Goal: Task Accomplishment & Management: Complete application form

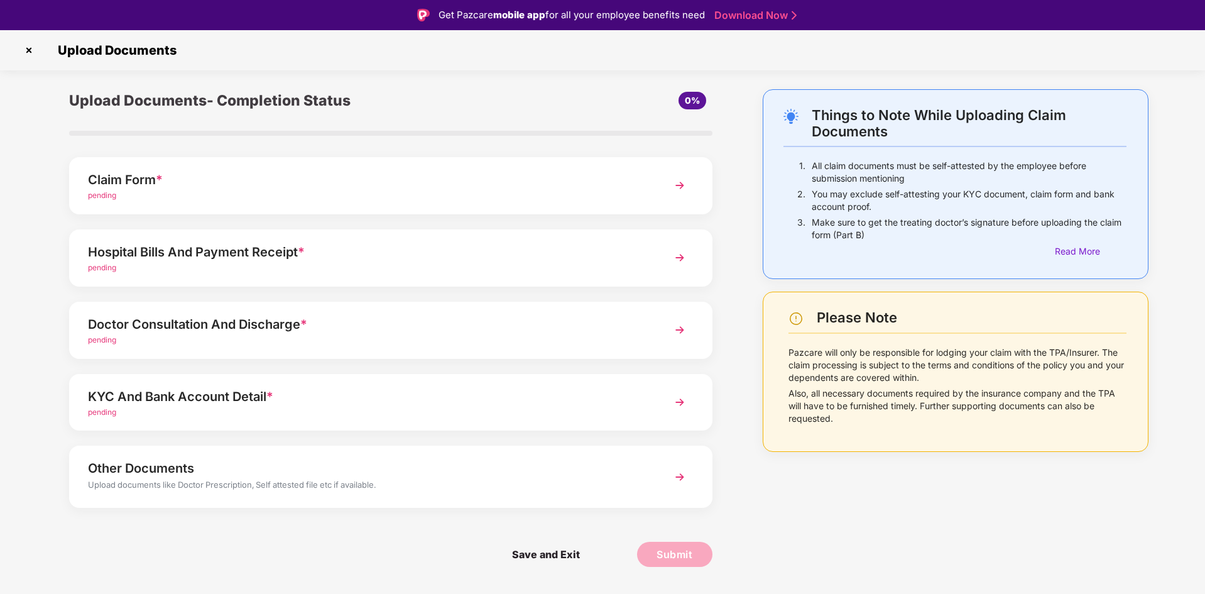
click at [677, 179] on img at bounding box center [680, 185] width 23 height 23
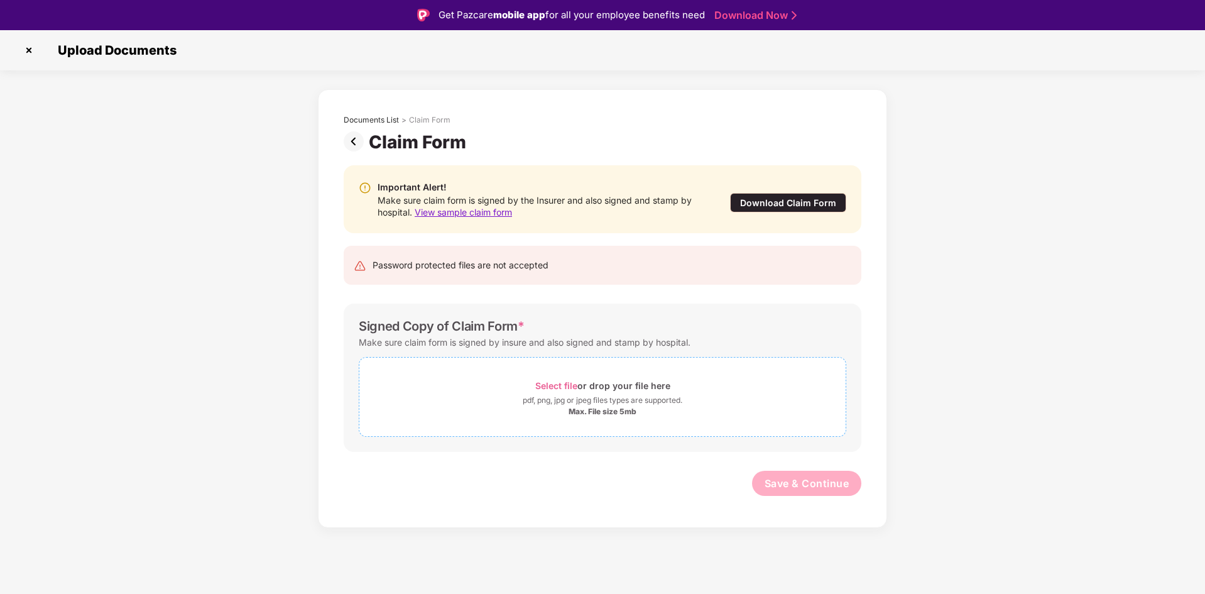
click at [576, 394] on div "pdf, png, jpg or jpeg files types are supported." at bounding box center [603, 400] width 160 height 13
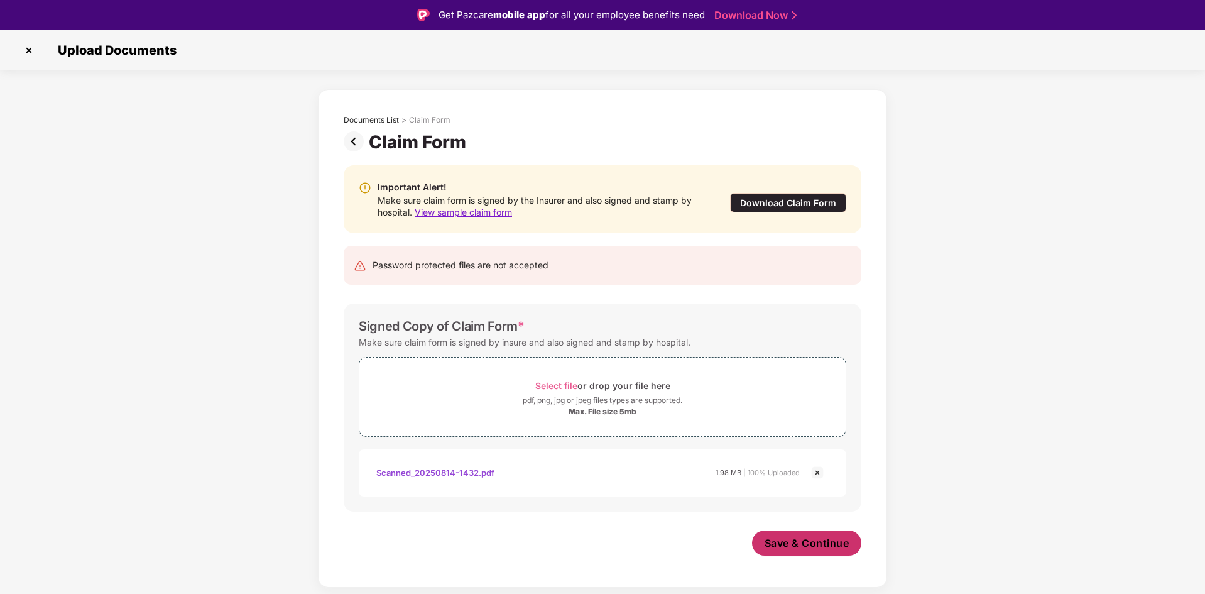
click at [785, 543] on span "Save & Continue" at bounding box center [807, 543] width 85 height 14
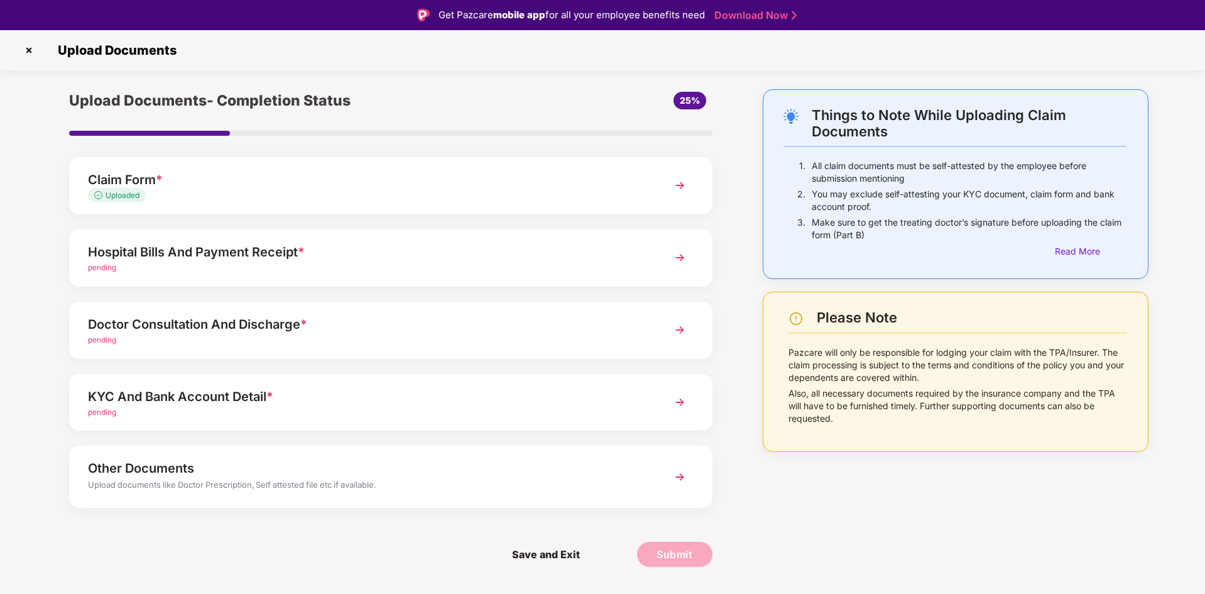
click at [683, 401] on img at bounding box center [680, 402] width 23 height 23
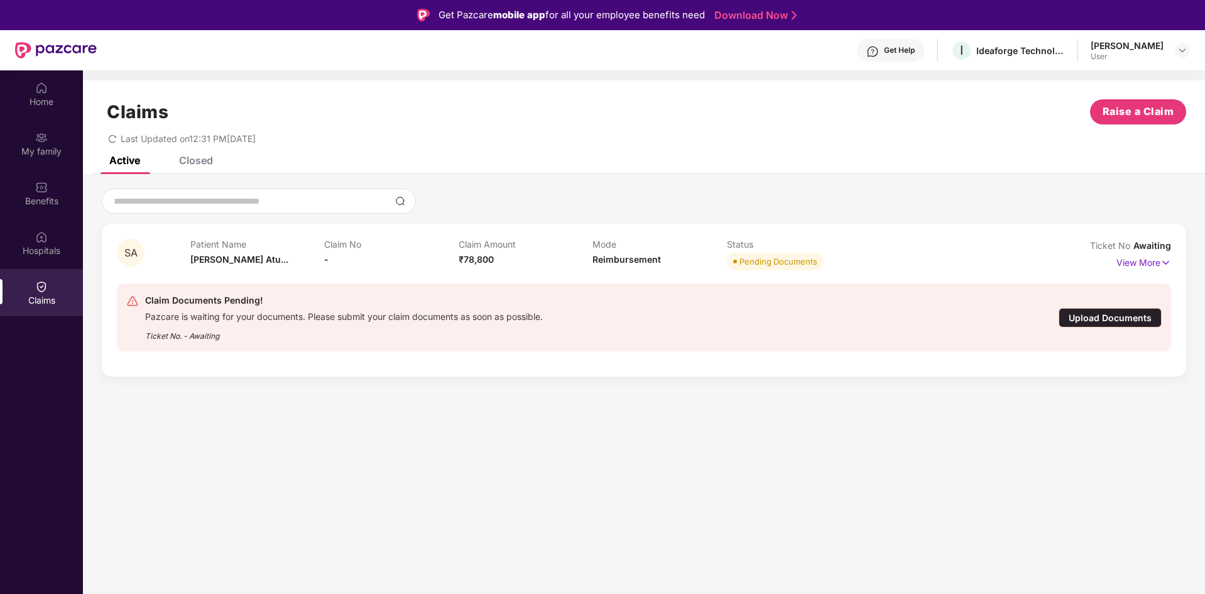
click at [1089, 318] on div "Upload Documents" at bounding box center [1110, 317] width 103 height 19
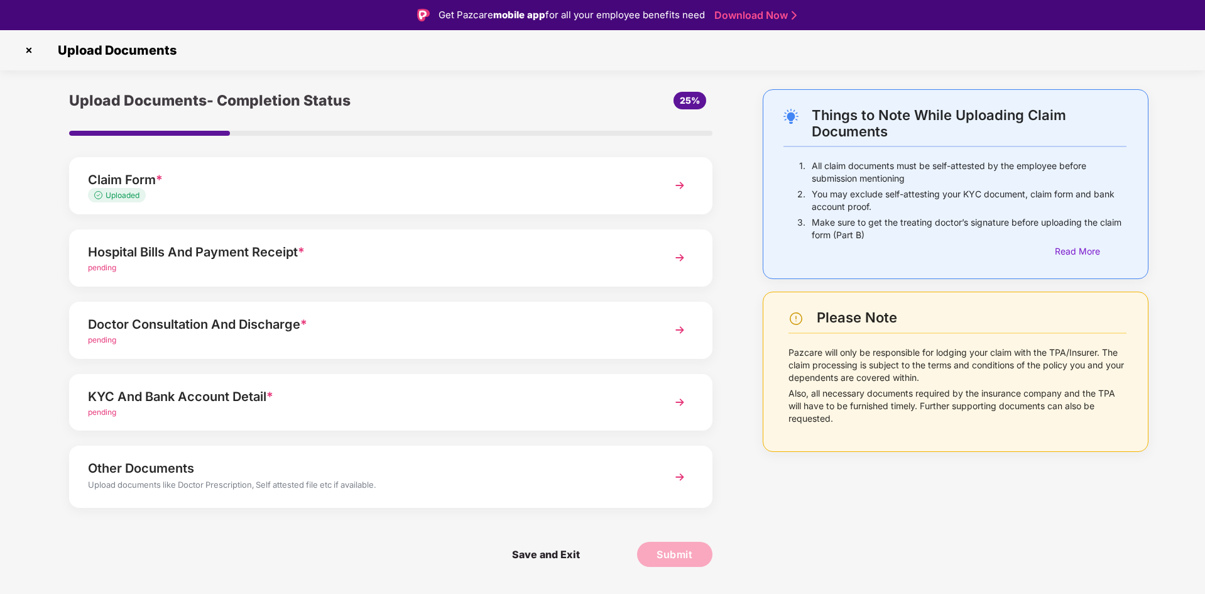
click at [684, 254] on img at bounding box center [680, 257] width 23 height 23
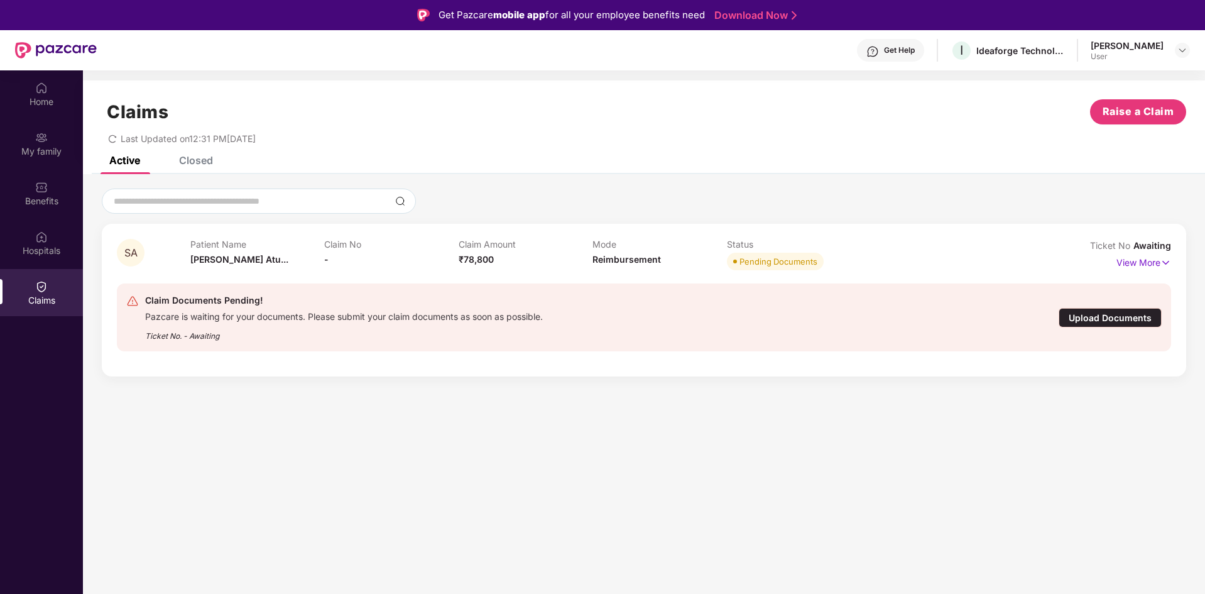
click at [1132, 315] on div "Upload Documents" at bounding box center [1110, 317] width 103 height 19
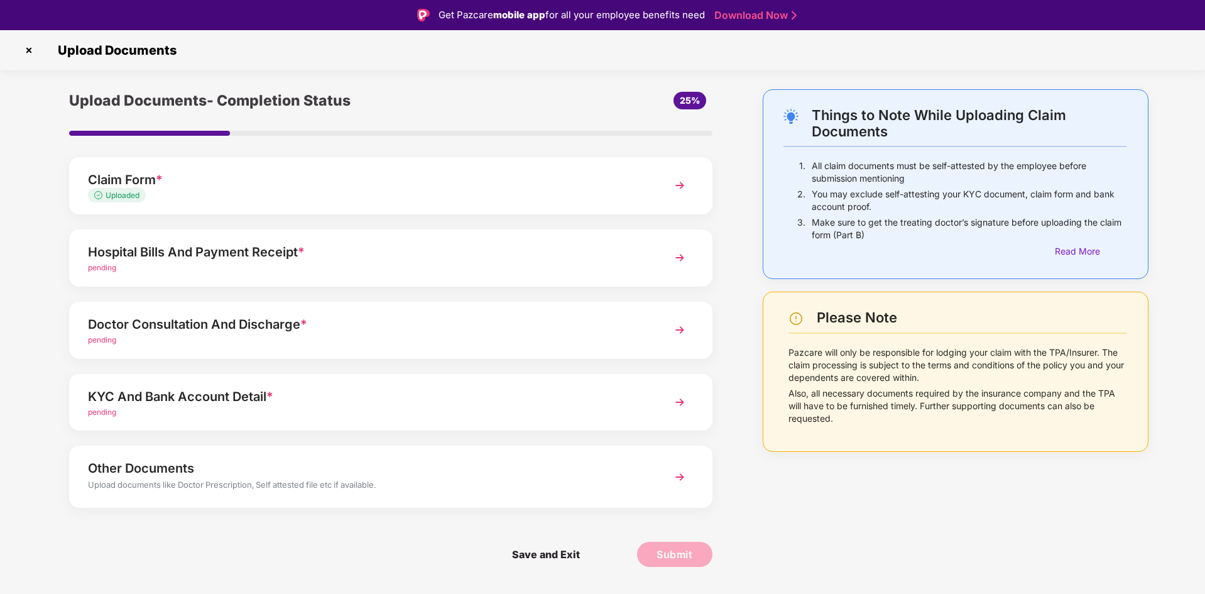
click at [687, 253] on img at bounding box center [680, 257] width 23 height 23
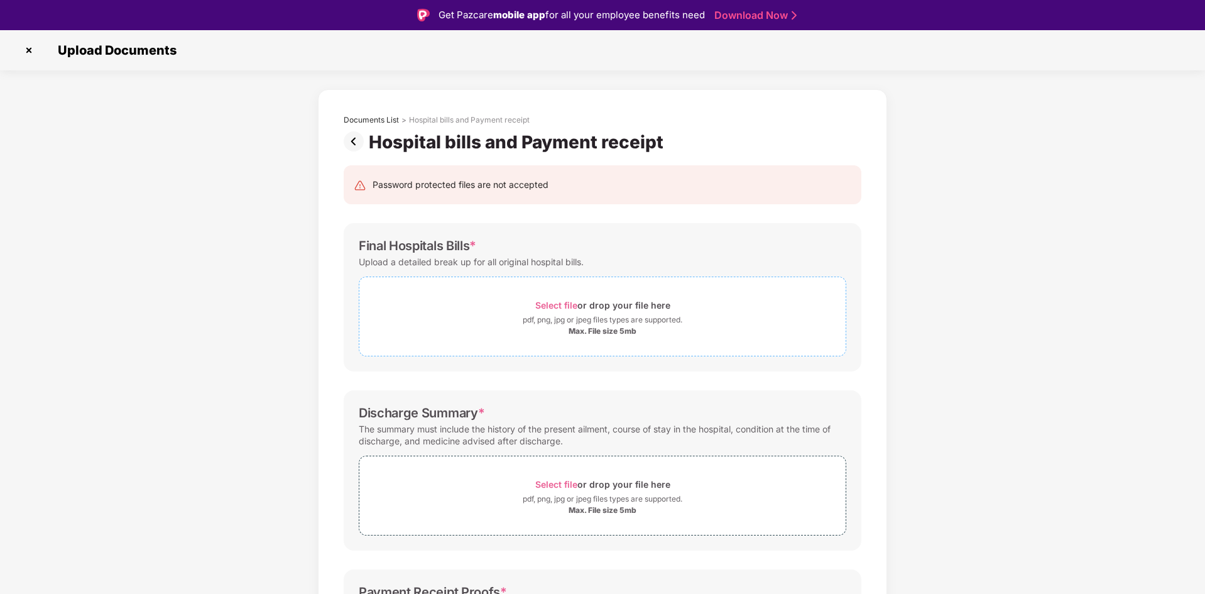
click at [562, 305] on span "Select file" at bounding box center [556, 305] width 42 height 11
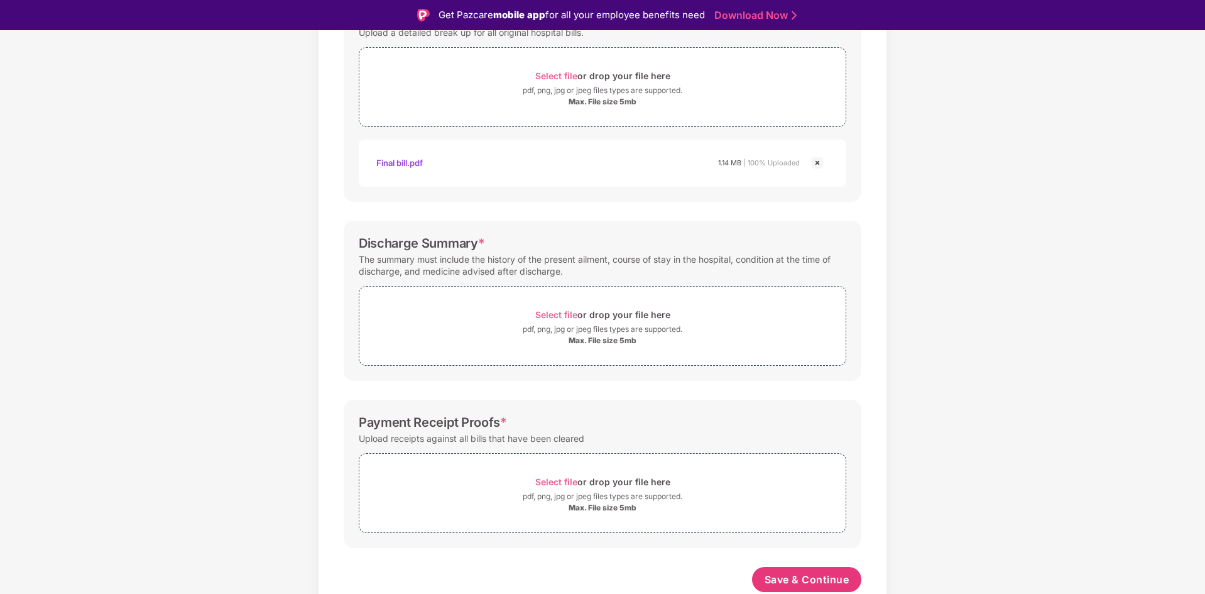
scroll to position [229, 0]
click at [555, 480] on span "Select file" at bounding box center [556, 481] width 42 height 11
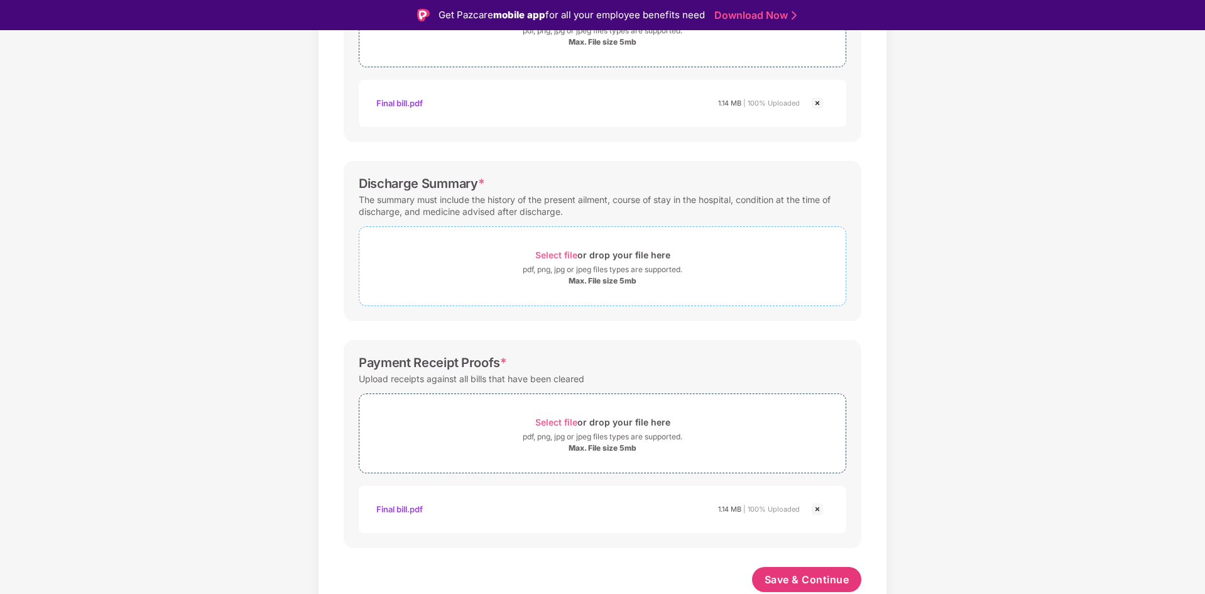
scroll to position [289, 0]
click at [551, 251] on span "Select file" at bounding box center [556, 254] width 42 height 11
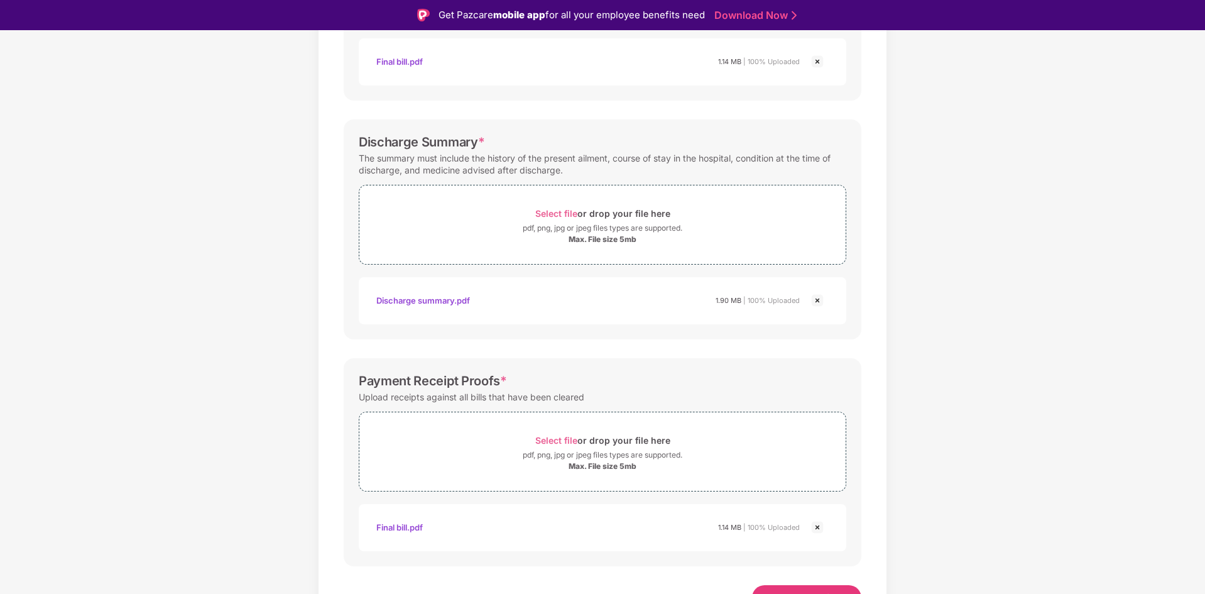
scroll to position [349, 0]
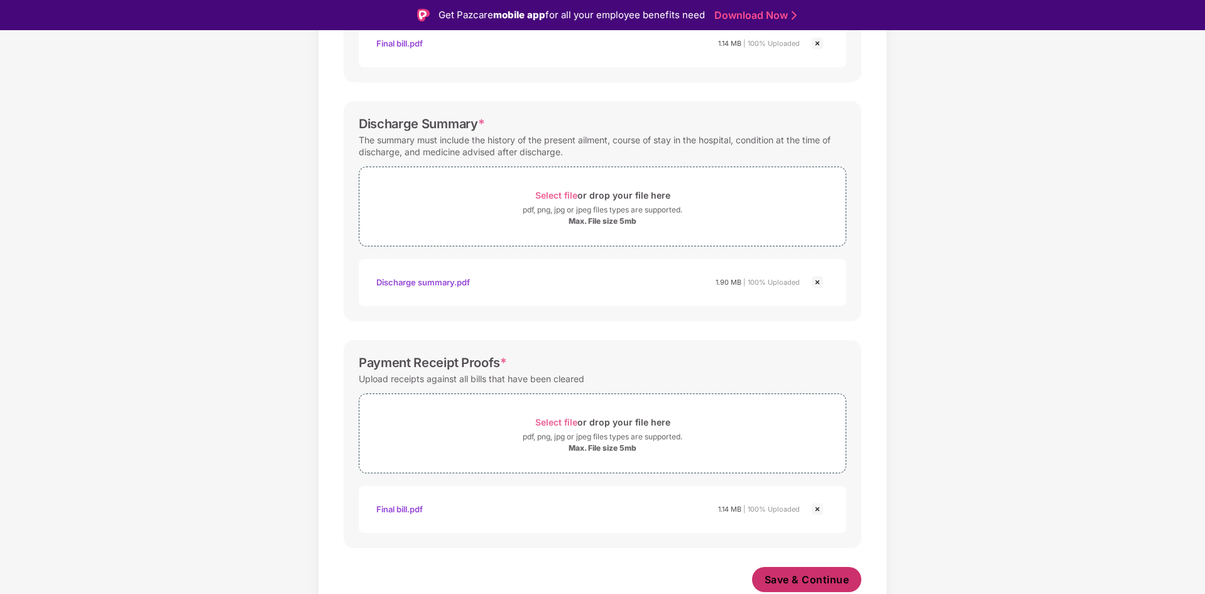
click at [792, 576] on span "Save & Continue" at bounding box center [807, 579] width 85 height 14
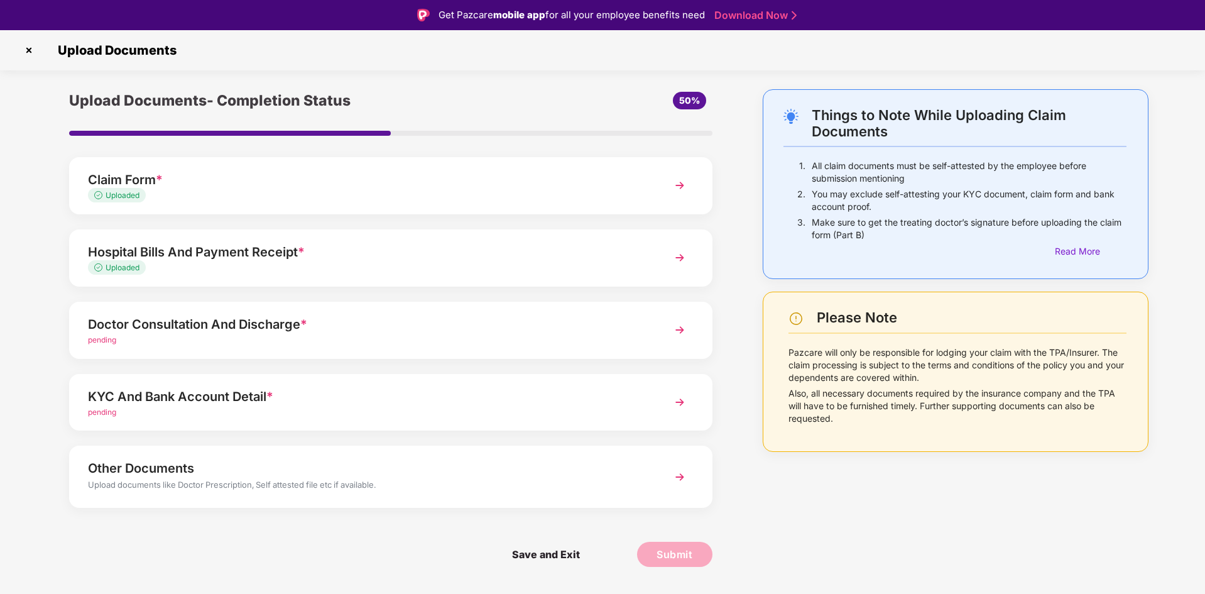
click at [678, 321] on img at bounding box center [680, 330] width 23 height 23
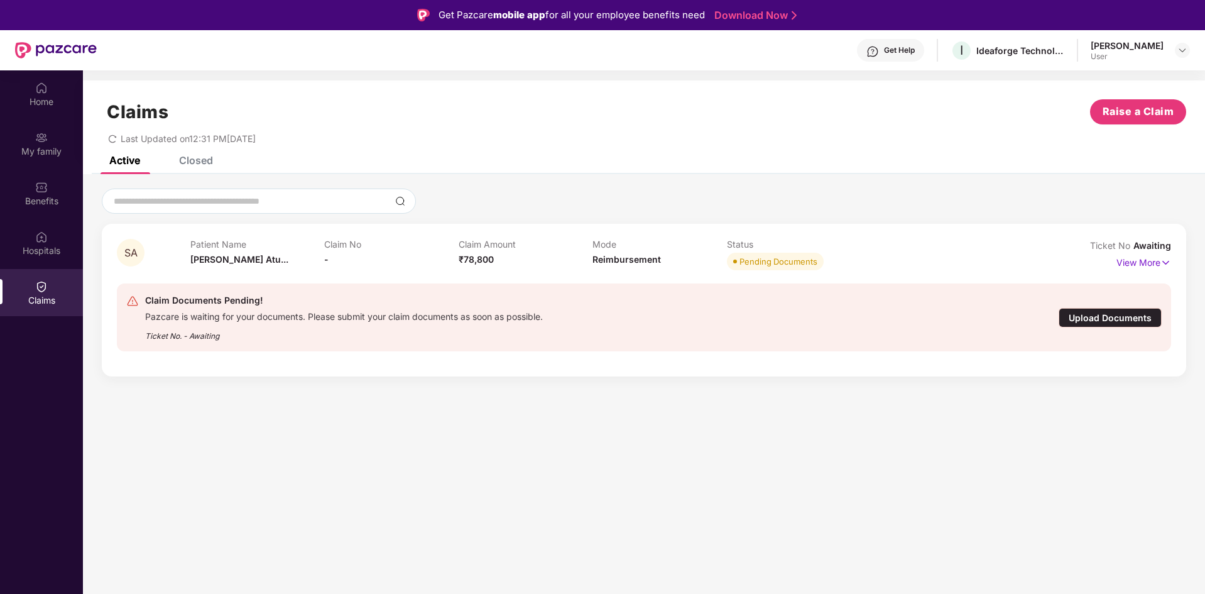
click at [1130, 321] on div "Upload Documents" at bounding box center [1110, 317] width 103 height 19
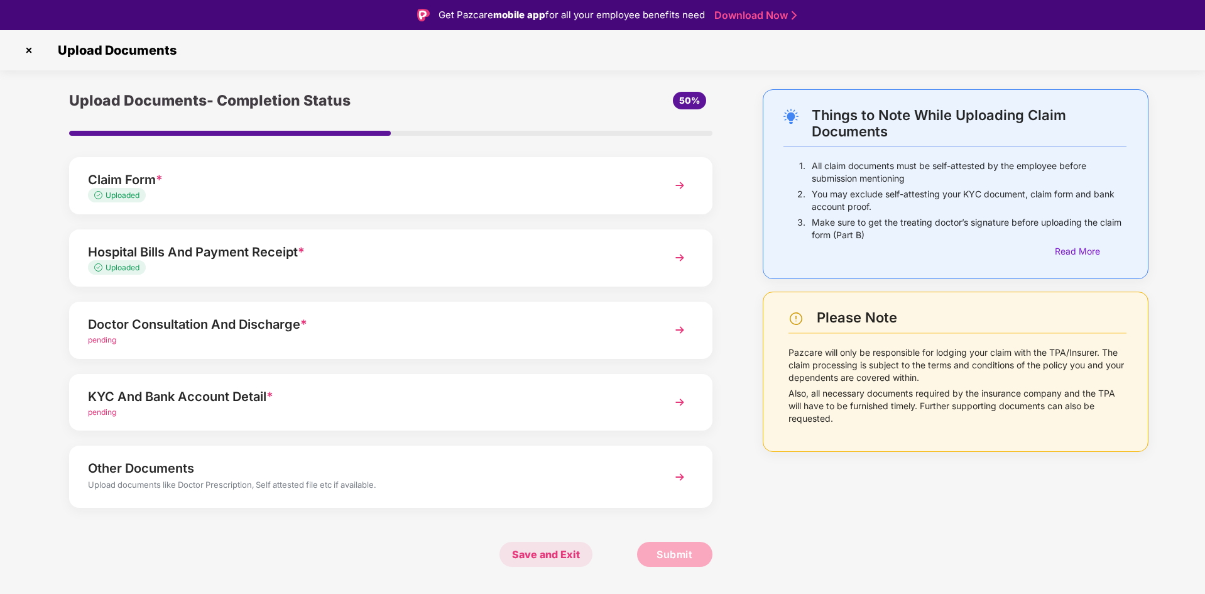
click at [534, 550] on span "Save and Exit" at bounding box center [546, 554] width 93 height 25
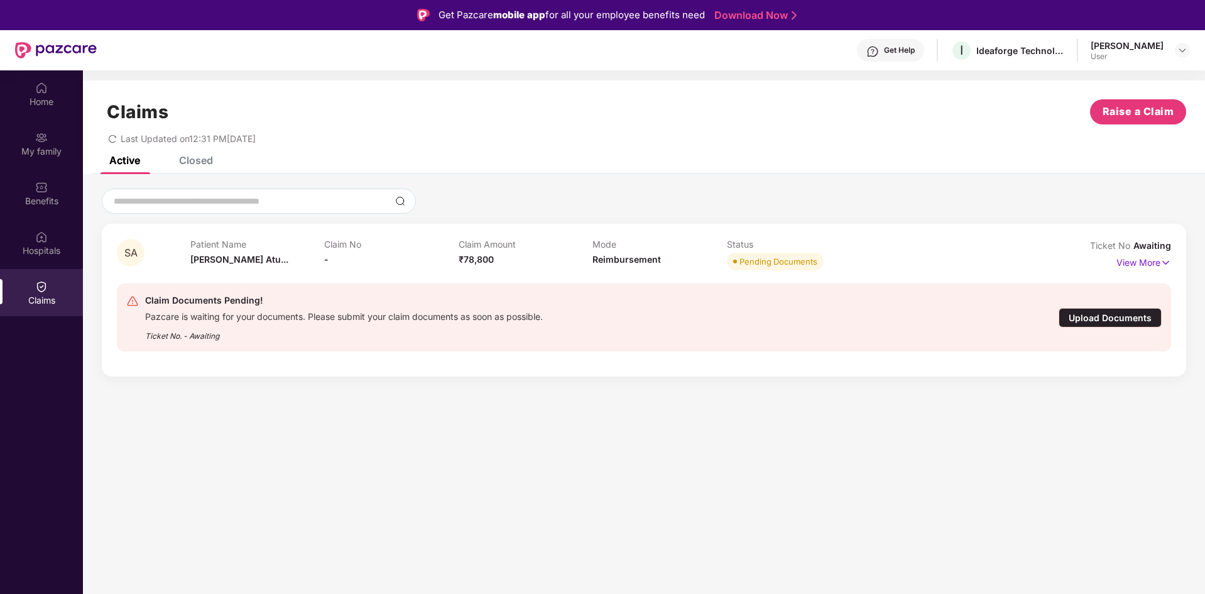
click at [1079, 316] on div "Upload Documents" at bounding box center [1110, 317] width 103 height 19
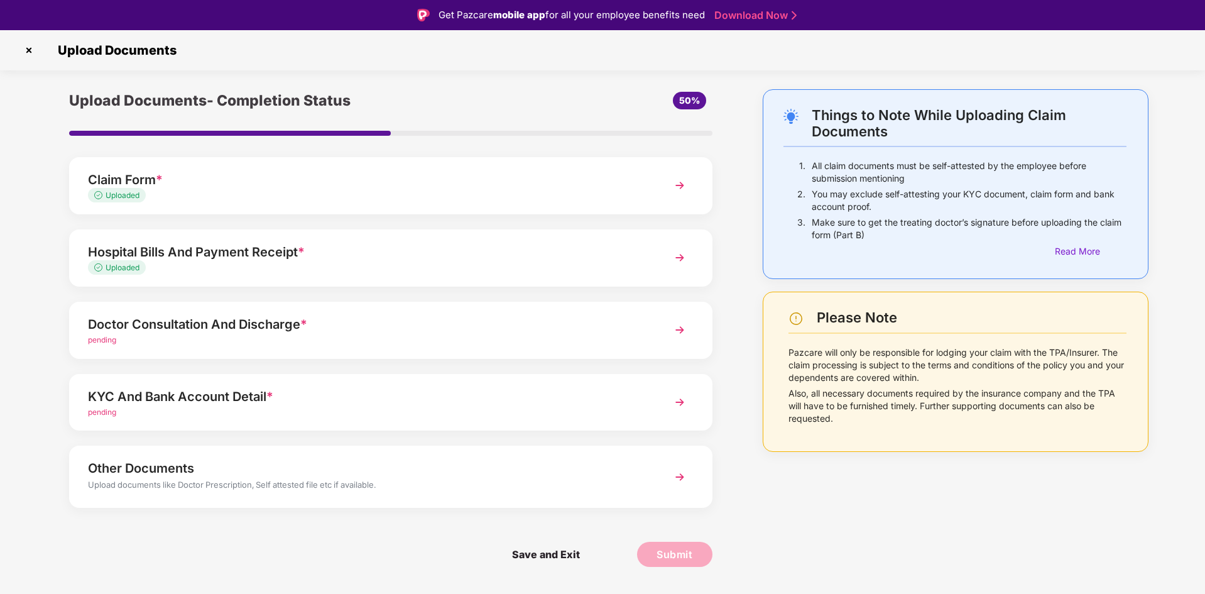
click at [674, 396] on img at bounding box center [680, 402] width 23 height 23
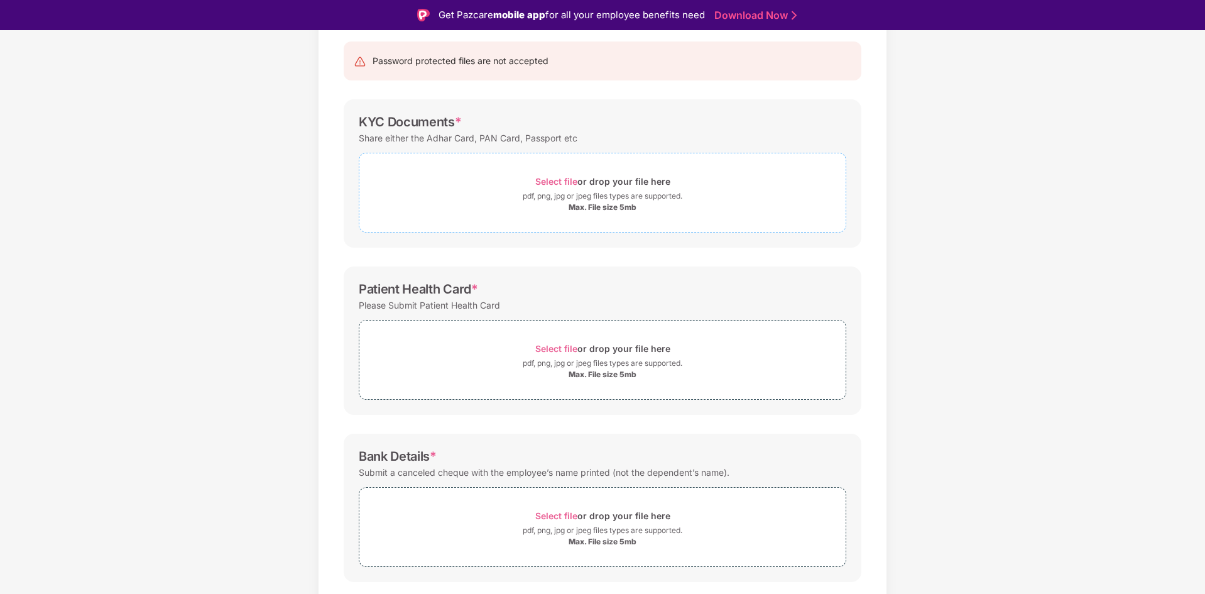
scroll to position [158, 0]
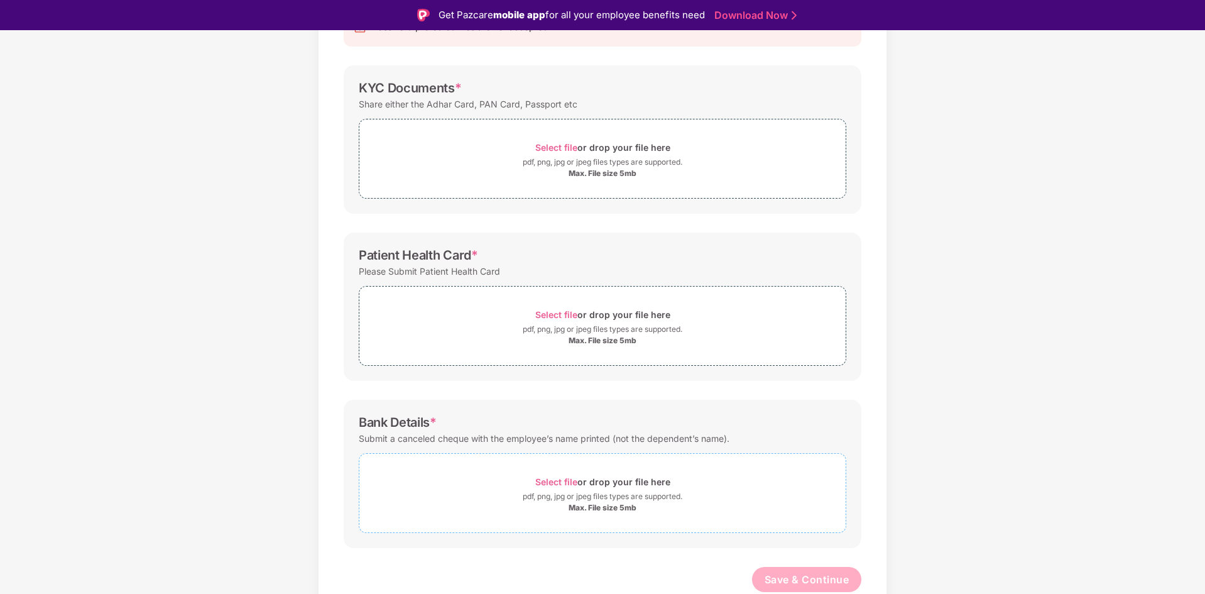
click at [548, 484] on span "Select file" at bounding box center [556, 481] width 42 height 11
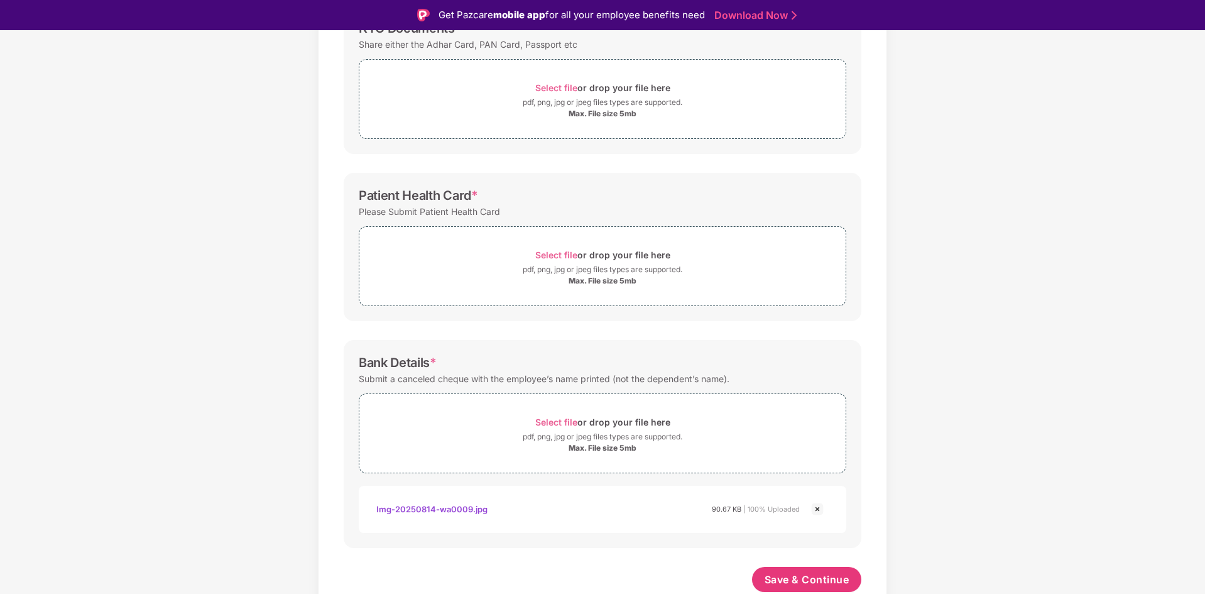
scroll to position [217, 0]
click at [560, 253] on span "Select file" at bounding box center [556, 254] width 42 height 11
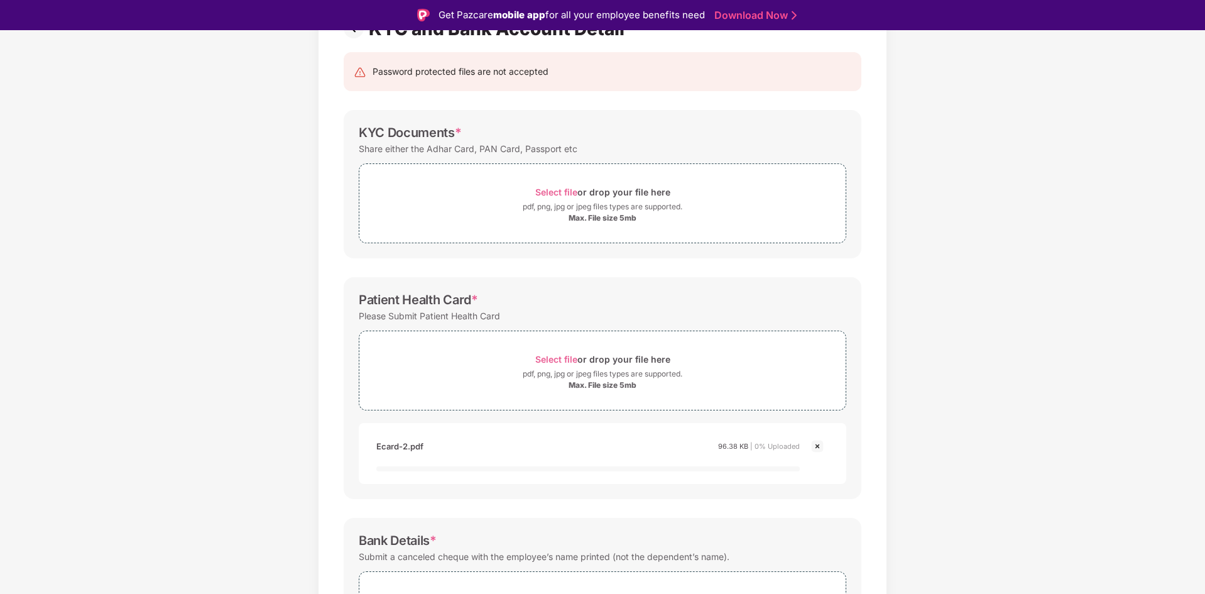
scroll to position [92, 0]
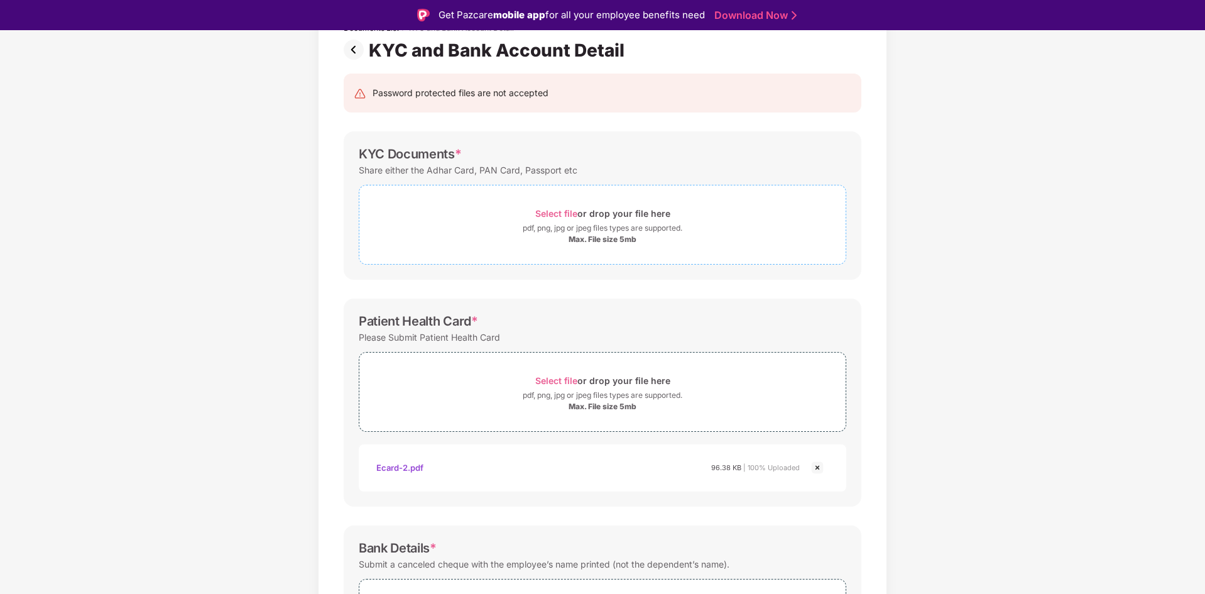
click at [557, 210] on span "Select file" at bounding box center [556, 213] width 42 height 11
click at [561, 213] on span "Select file" at bounding box center [556, 213] width 42 height 11
click at [550, 209] on span "Select file" at bounding box center [556, 213] width 42 height 11
click at [549, 210] on span "Select file" at bounding box center [556, 213] width 42 height 11
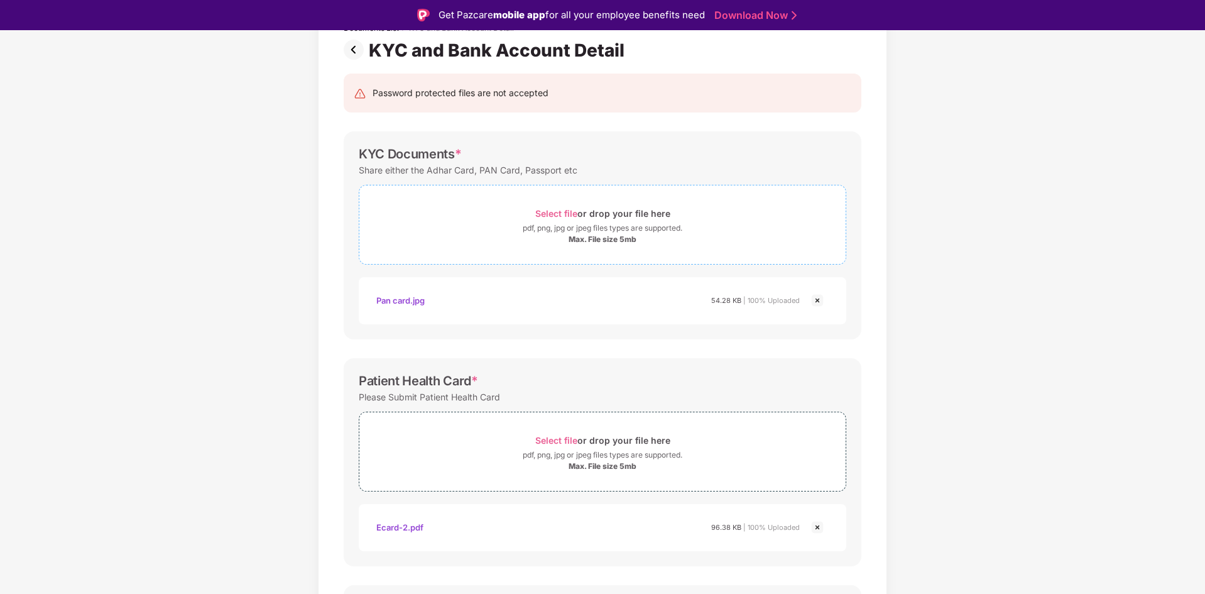
click at [566, 212] on span "Select file" at bounding box center [556, 213] width 42 height 11
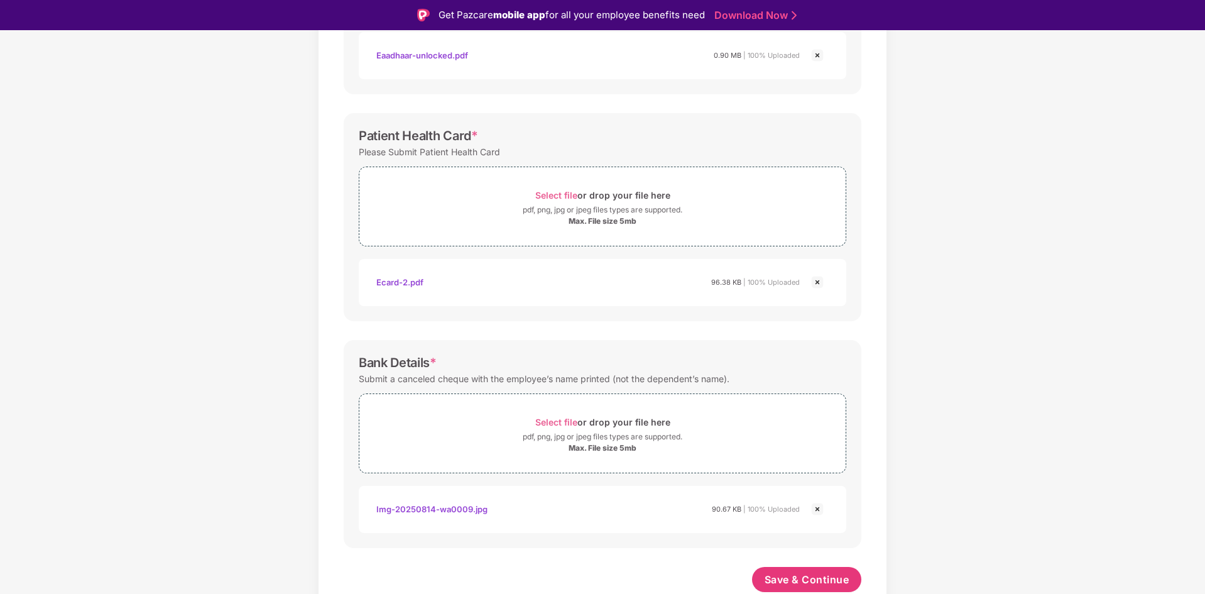
scroll to position [396, 0]
click at [804, 574] on span "Save & Continue" at bounding box center [807, 579] width 85 height 14
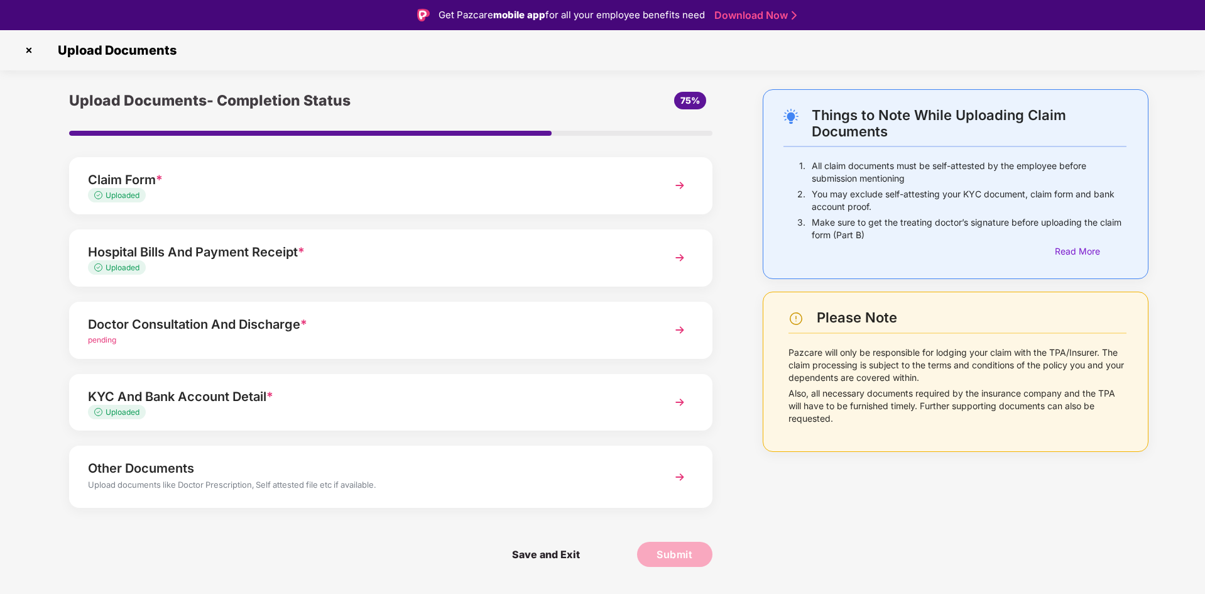
click at [687, 481] on img at bounding box center [680, 477] width 23 height 23
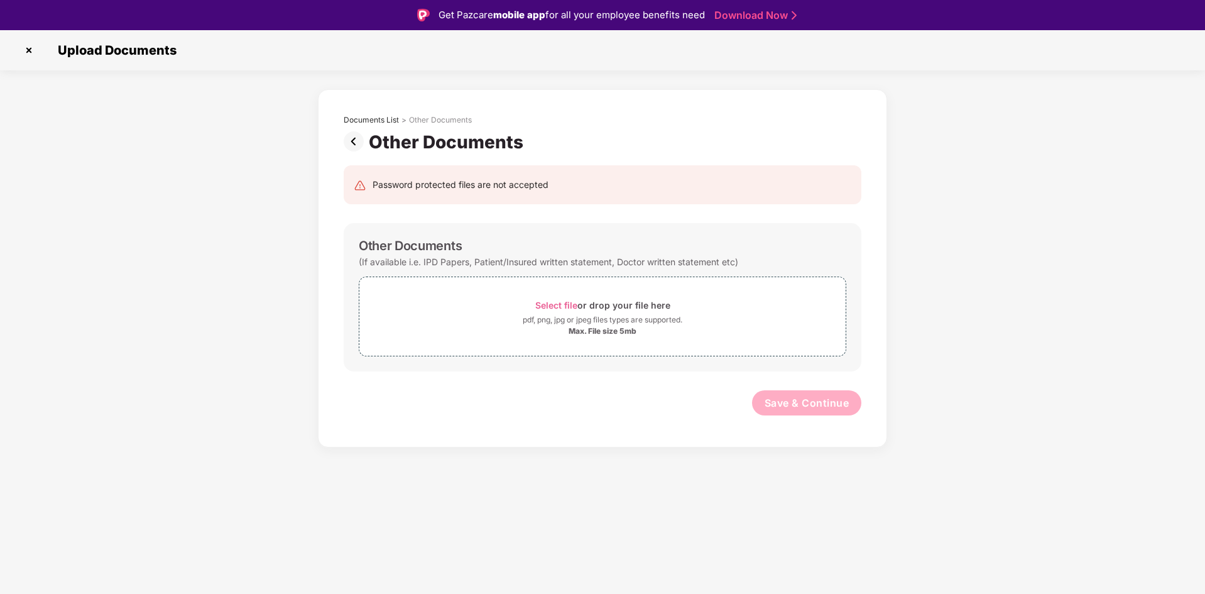
click at [25, 50] on img at bounding box center [29, 50] width 20 height 20
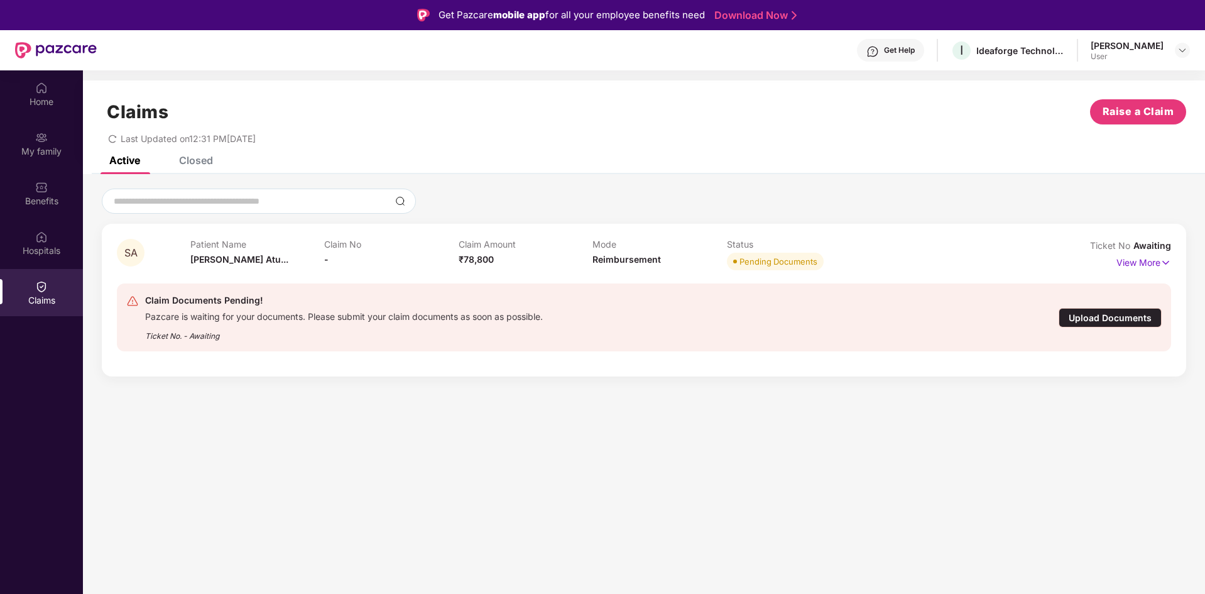
click at [1082, 315] on div "Upload Documents" at bounding box center [1110, 317] width 103 height 19
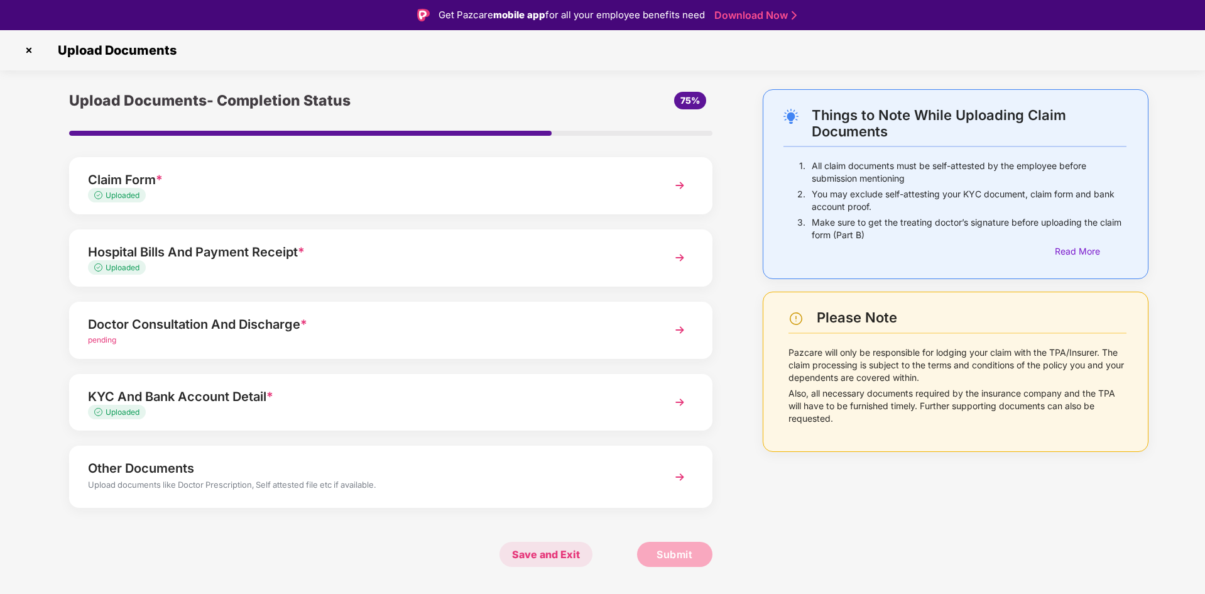
click at [537, 552] on span "Save and Exit" at bounding box center [546, 554] width 93 height 25
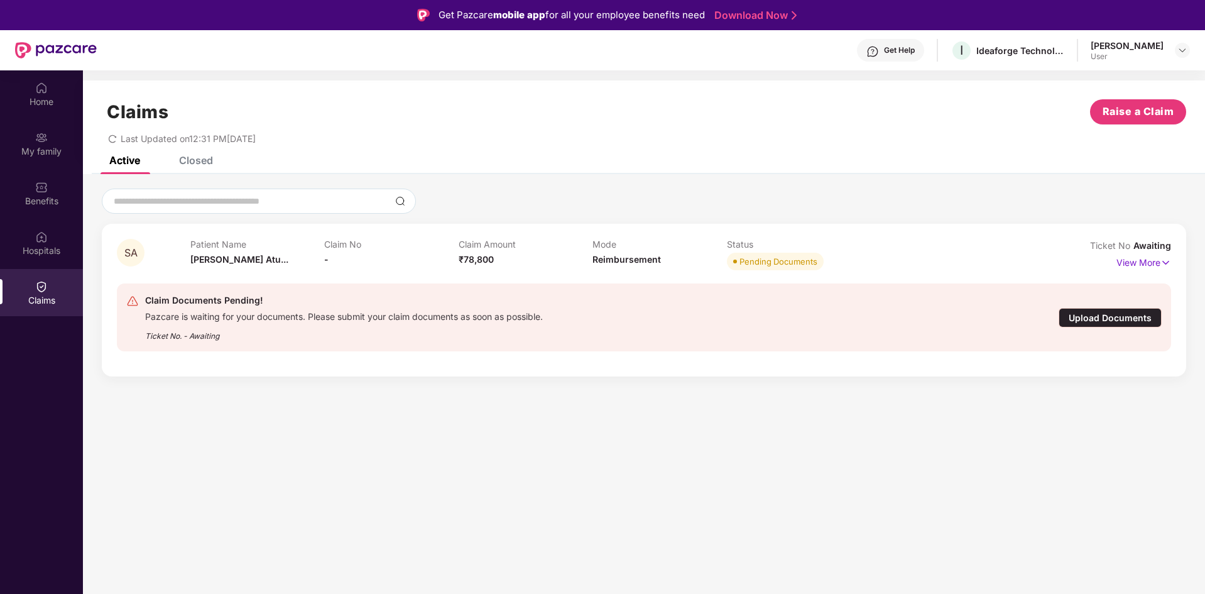
click at [1087, 316] on div "Upload Documents" at bounding box center [1110, 317] width 103 height 19
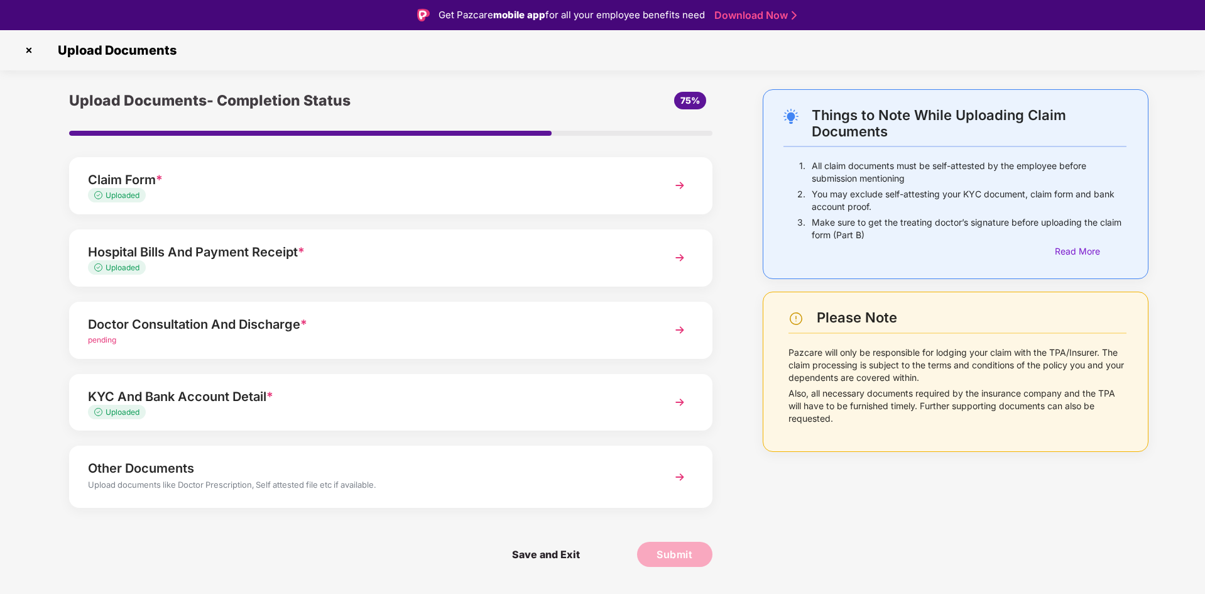
click at [677, 325] on img at bounding box center [680, 330] width 23 height 23
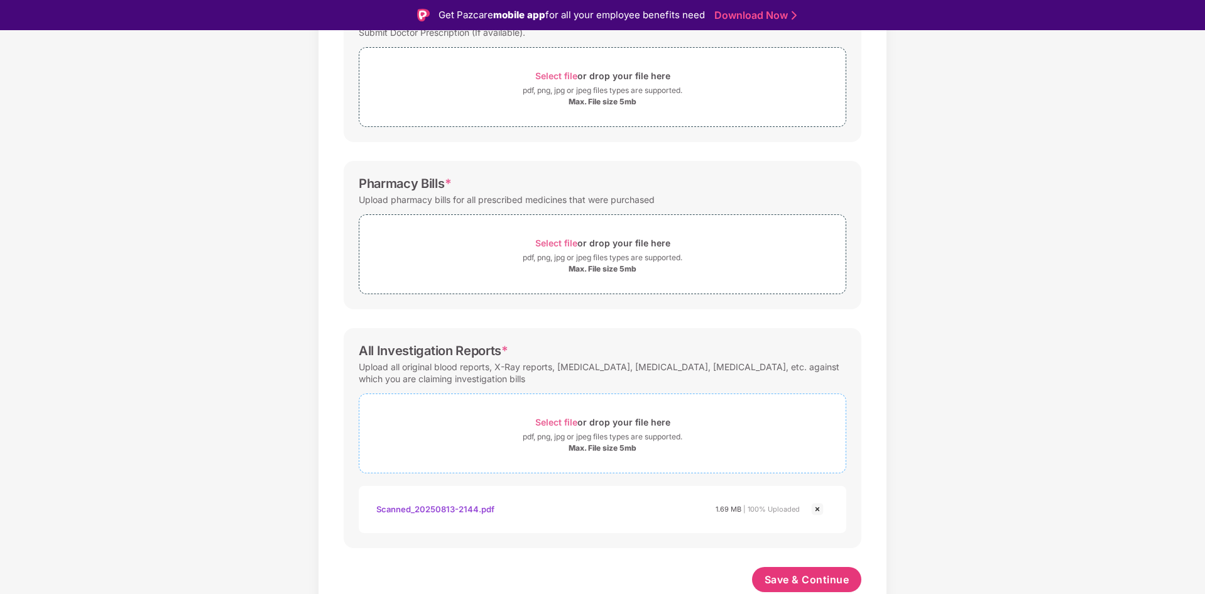
scroll to position [229, 0]
click at [819, 511] on img at bounding box center [817, 508] width 15 height 15
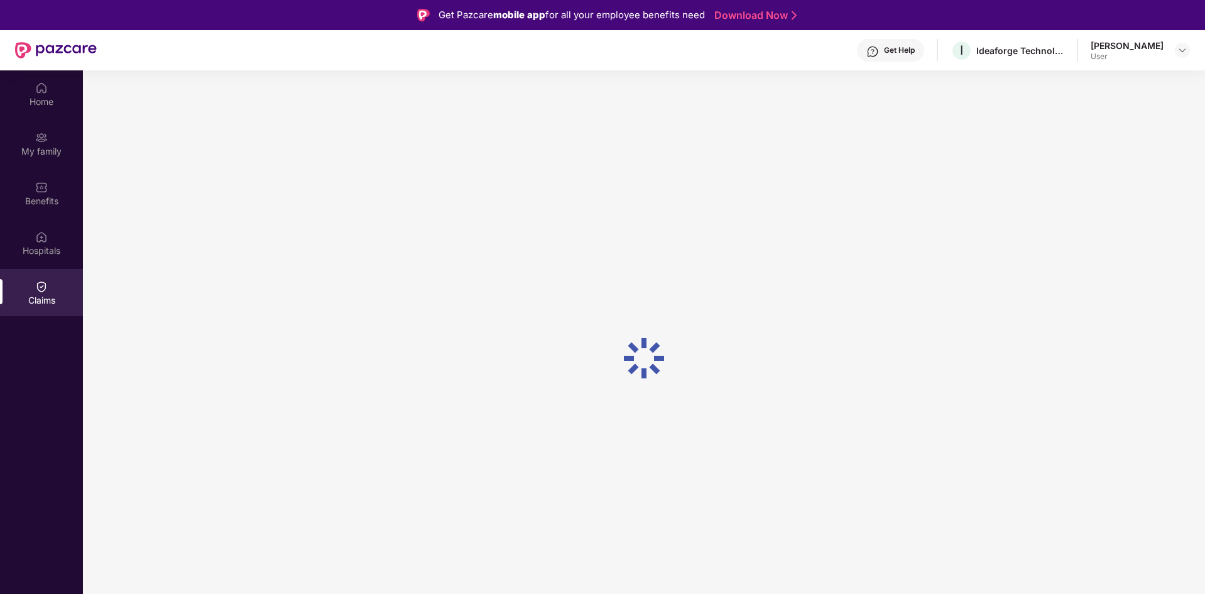
scroll to position [0, 0]
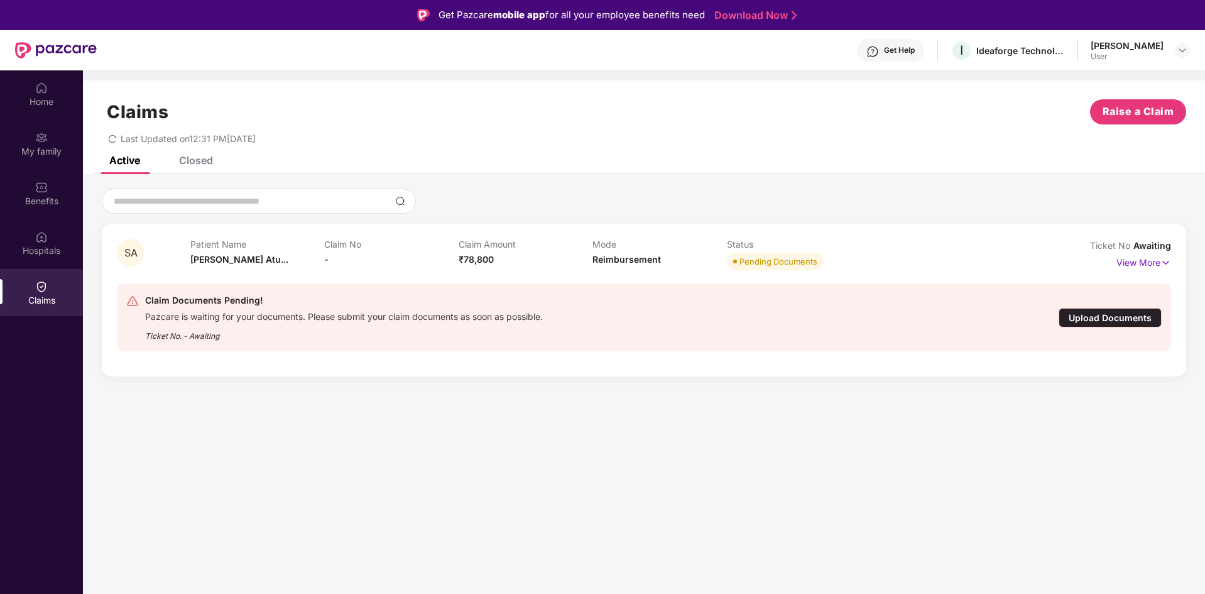
click at [1084, 312] on div "Upload Documents" at bounding box center [1110, 317] width 103 height 19
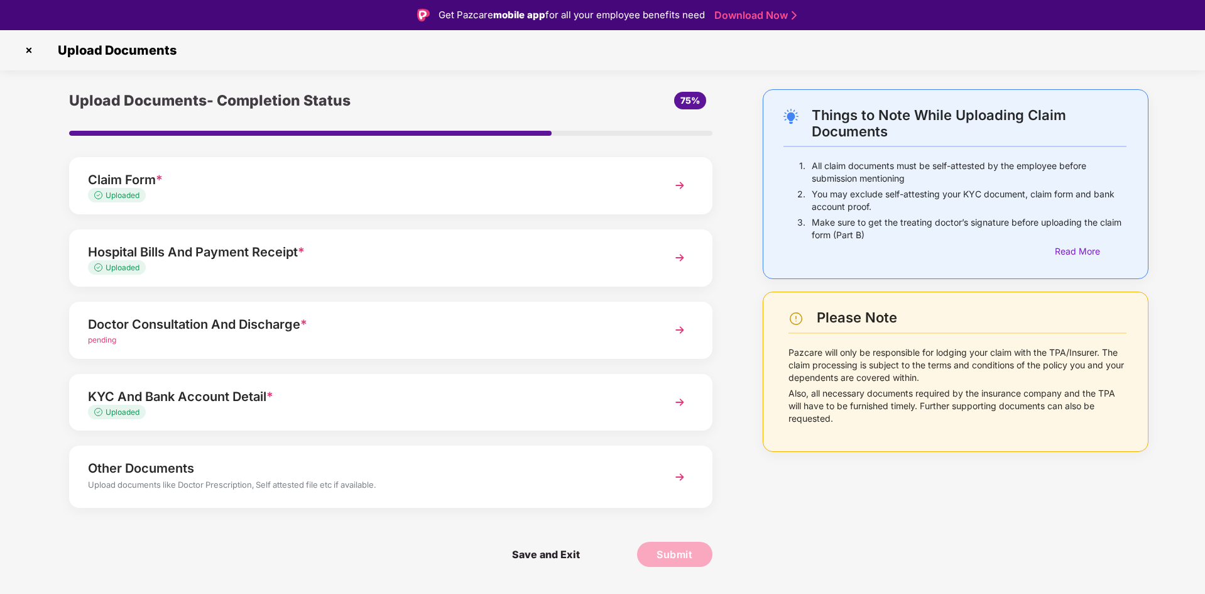
click at [675, 324] on img at bounding box center [680, 330] width 23 height 23
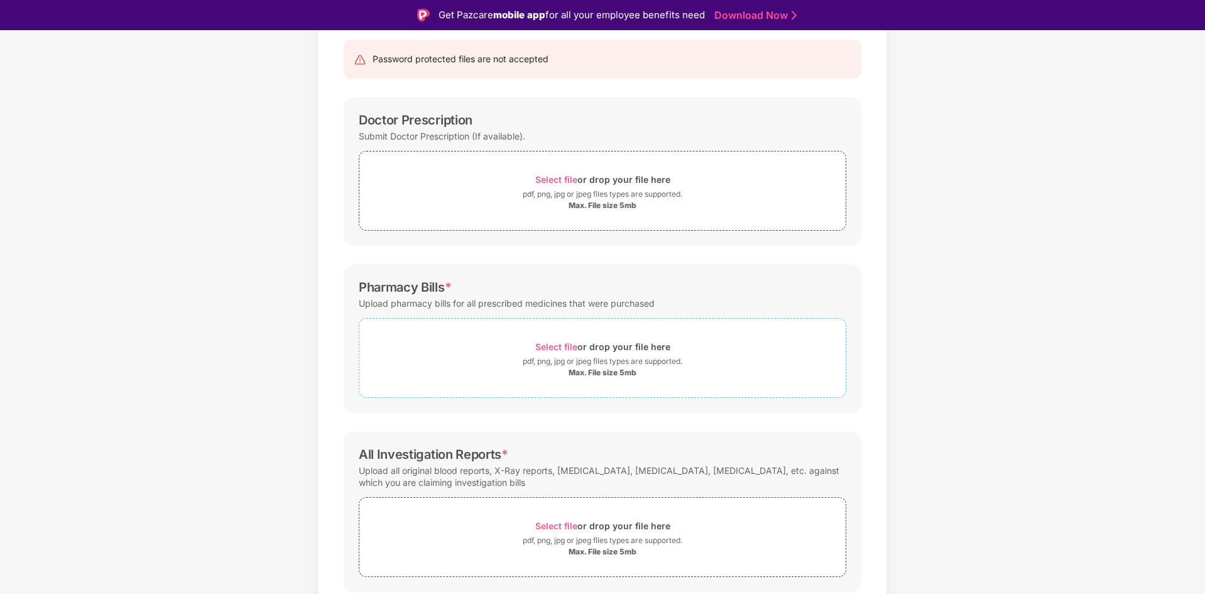
scroll to position [170, 0]
